Goal: Communication & Community: Share content

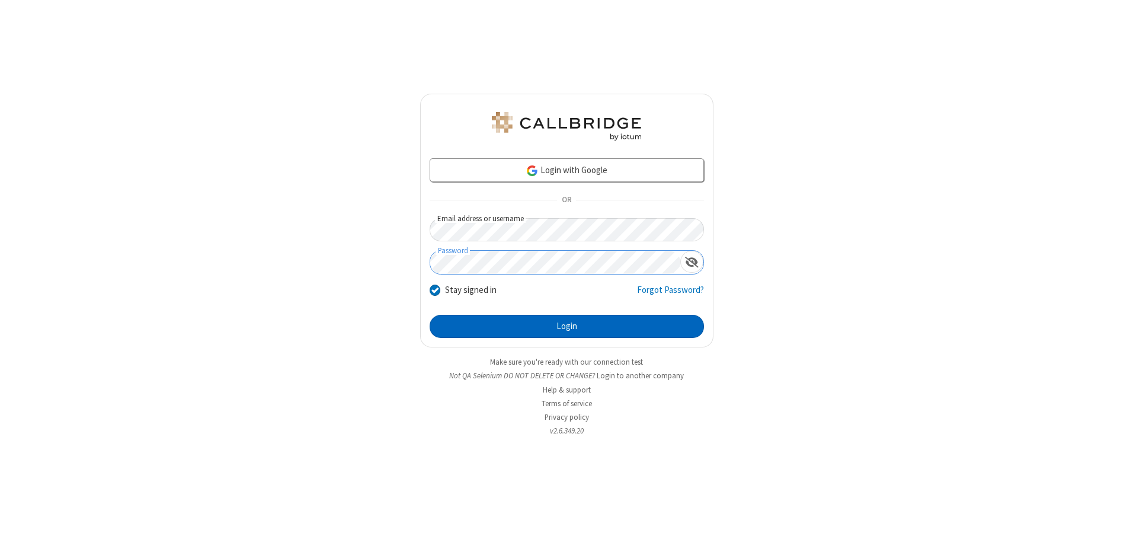
click at [567, 326] on button "Login" at bounding box center [567, 327] width 274 height 24
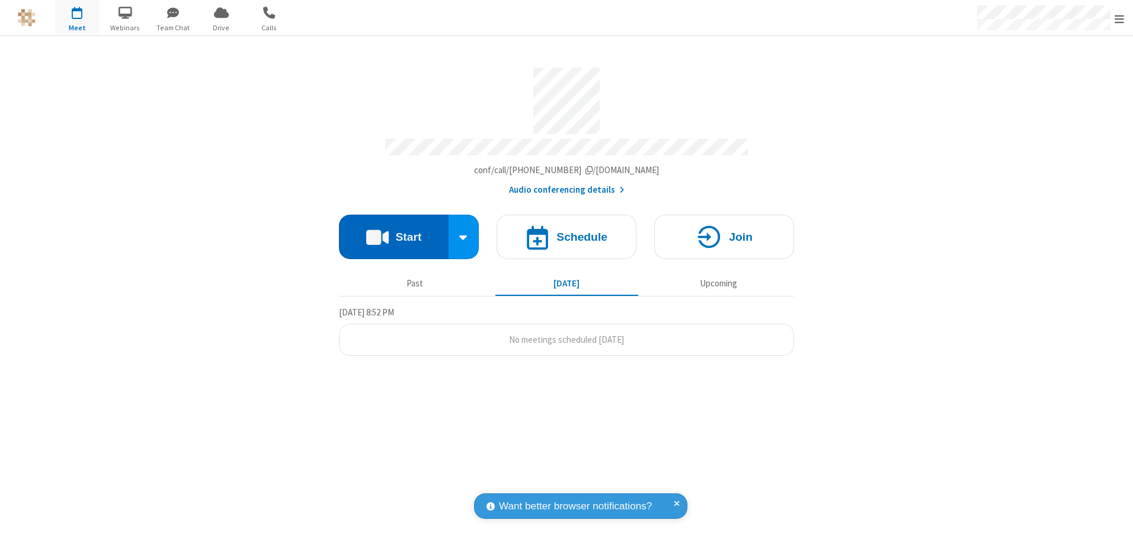
click at [394, 232] on button "Start" at bounding box center [394, 237] width 110 height 44
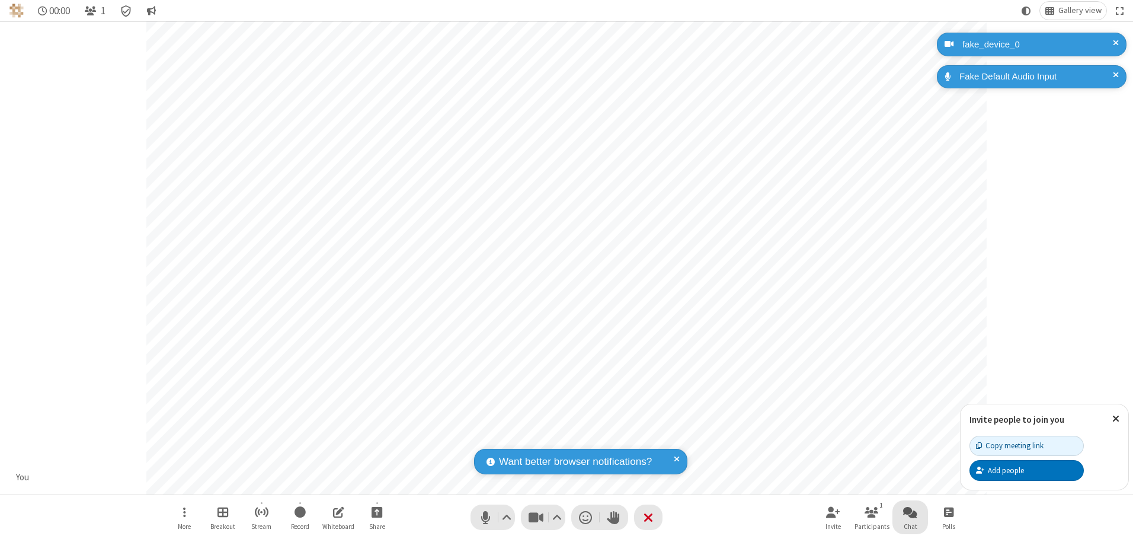
click at [910, 511] on span "Open chat" at bounding box center [910, 511] width 14 height 15
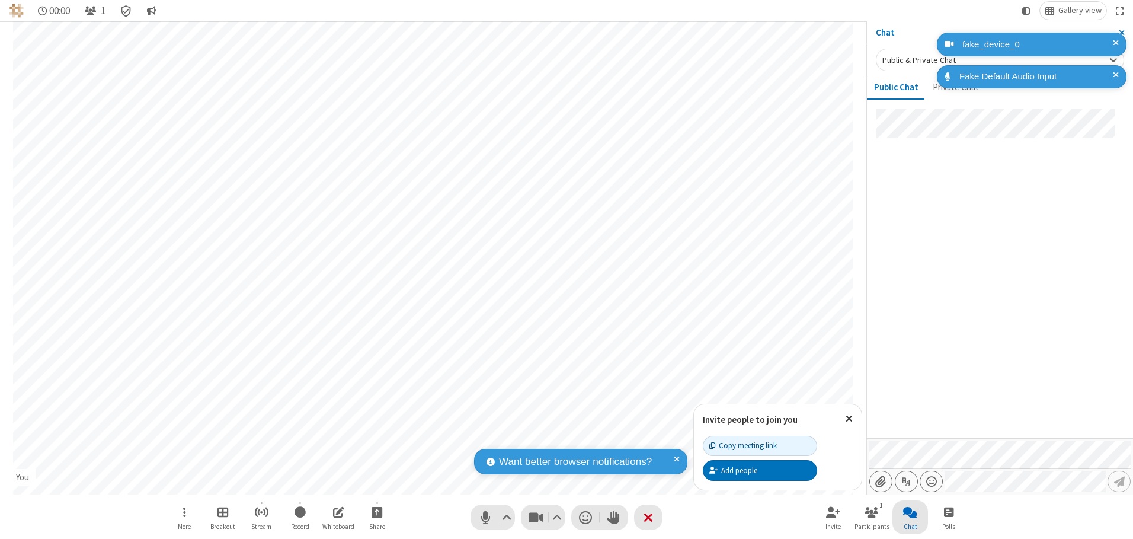
type input "C:\fakepath\doc_test.docx"
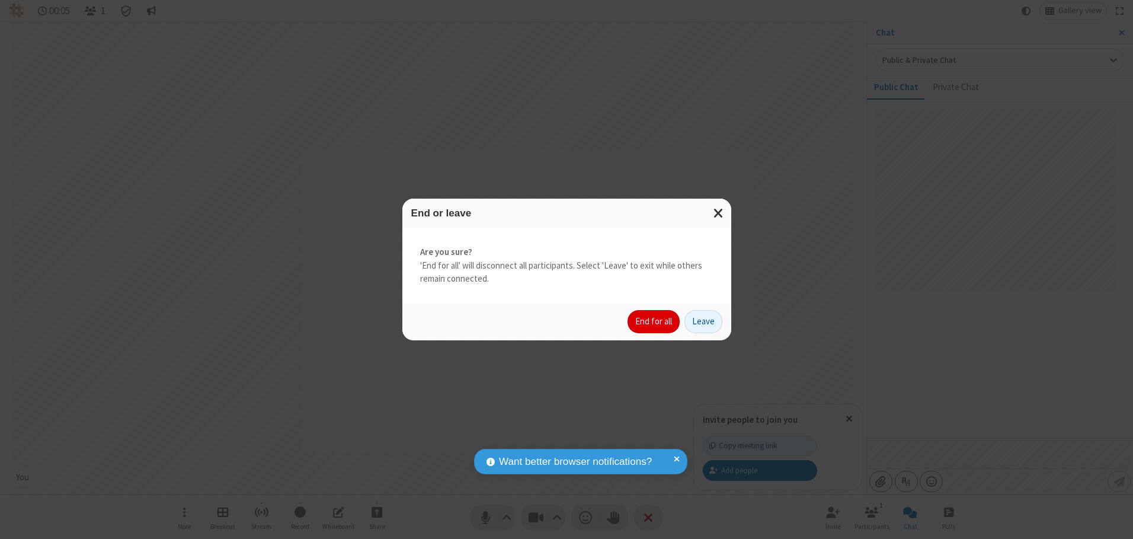
click at [654, 321] on button "End for all" at bounding box center [654, 322] width 52 height 24
